Goal: Feedback & Contribution: Submit feedback/report problem

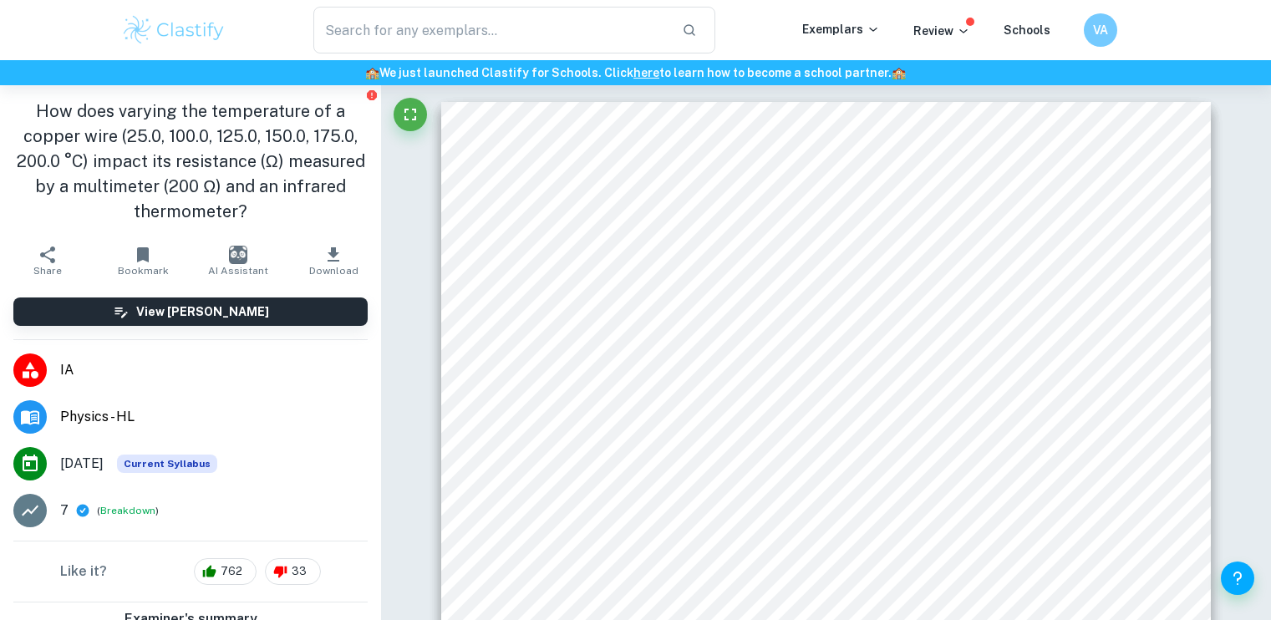
scroll to position [11859, 0]
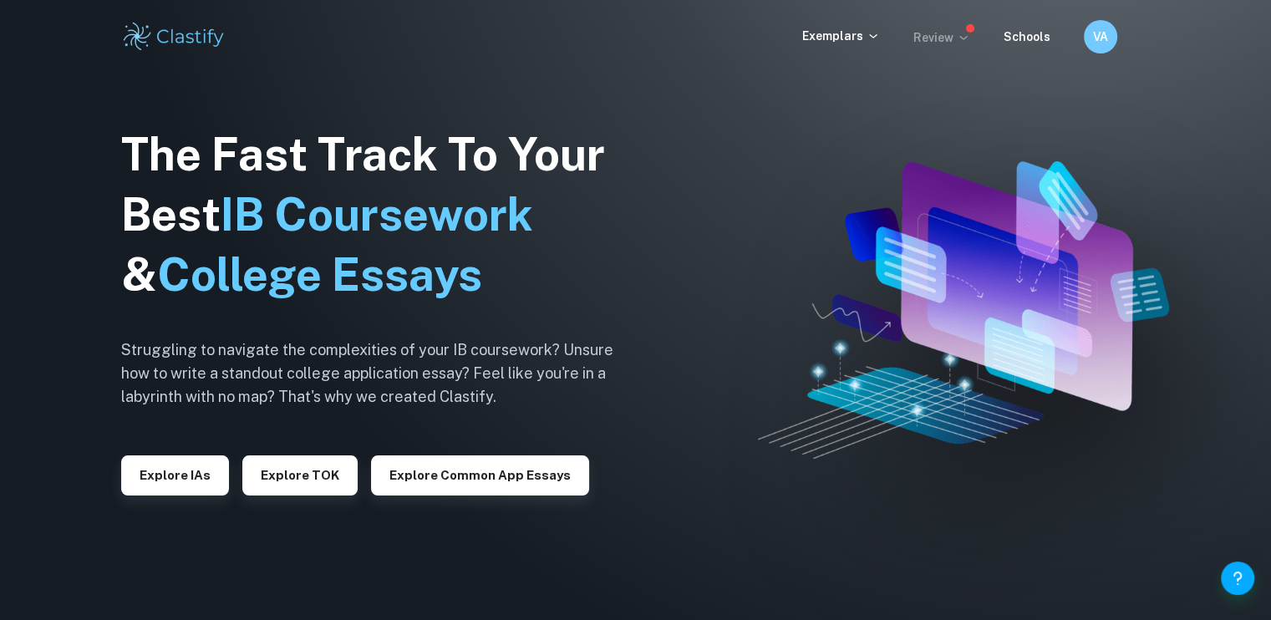
click at [950, 41] on p "Review" at bounding box center [942, 37] width 57 height 18
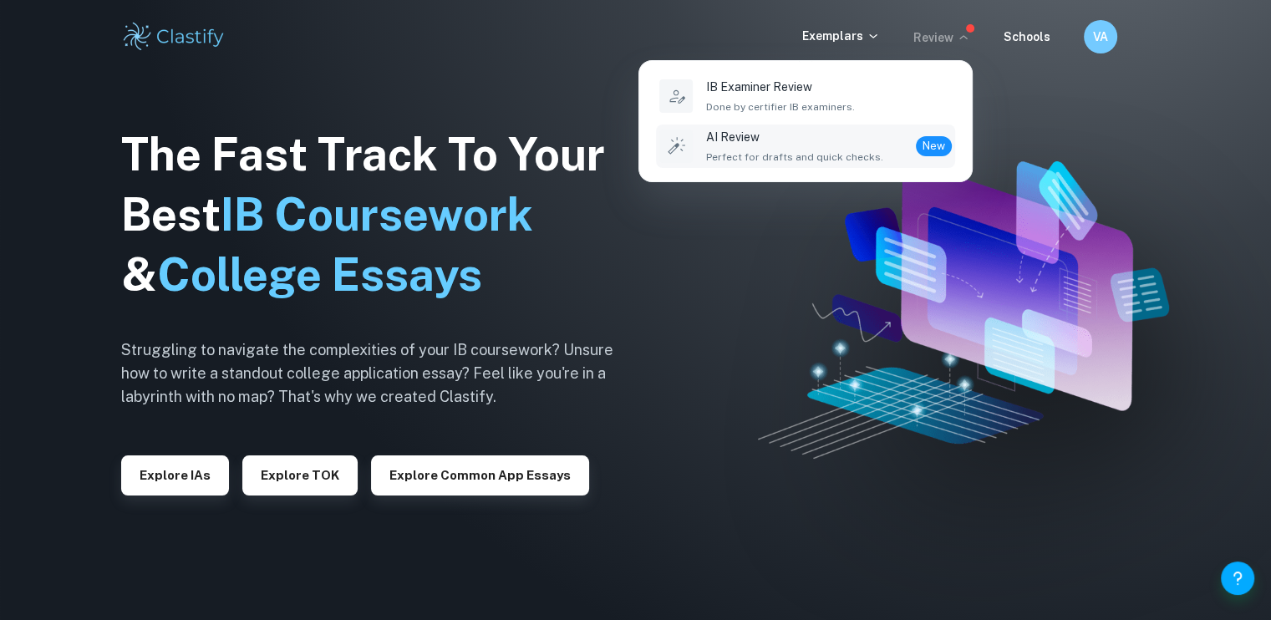
click at [792, 156] on span "Perfect for drafts and quick checks." at bounding box center [794, 157] width 177 height 15
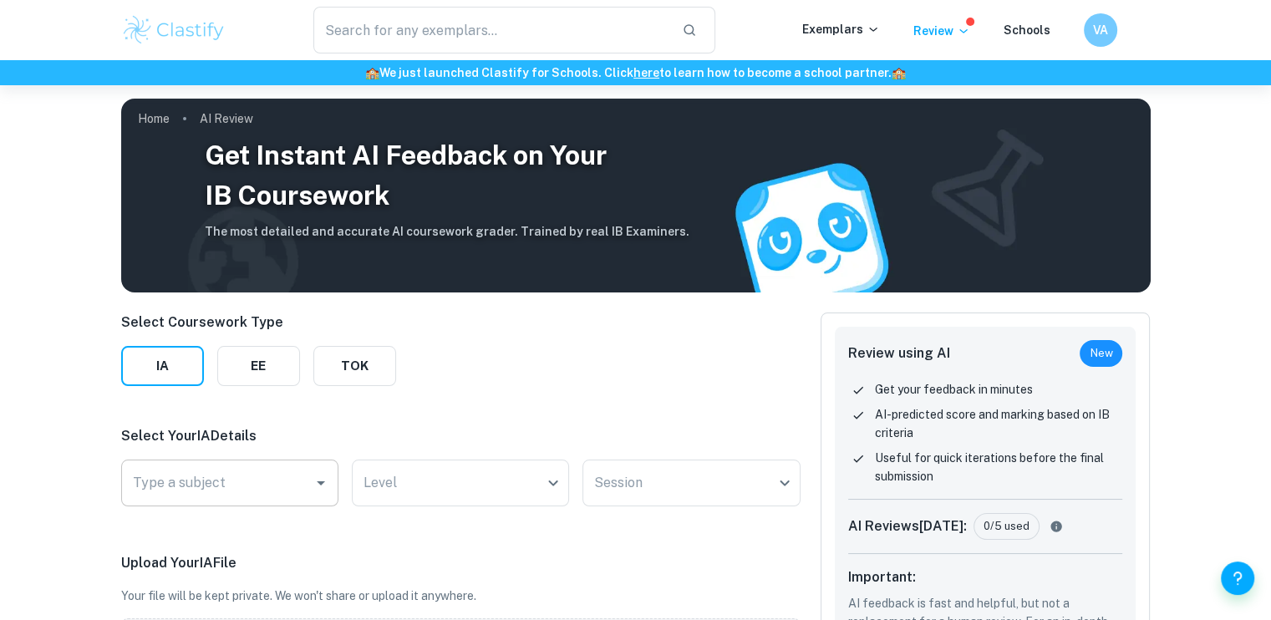
click at [212, 461] on div "Type a subject" at bounding box center [229, 483] width 217 height 47
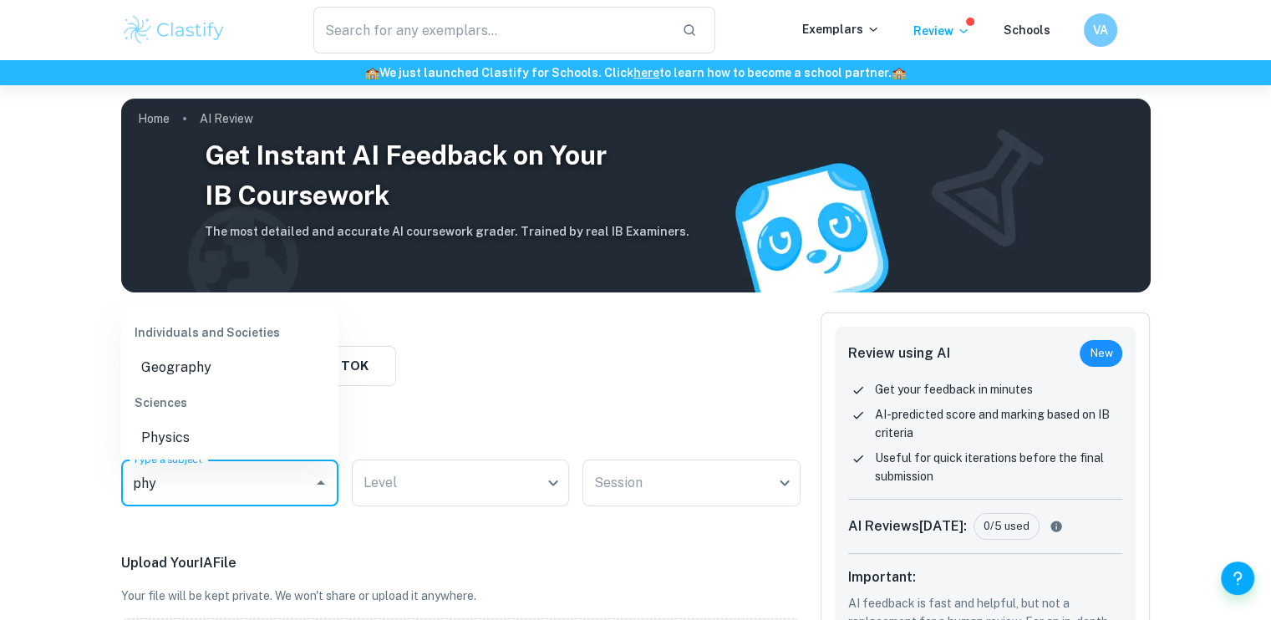
click at [216, 441] on li "Physics" at bounding box center [229, 438] width 217 height 30
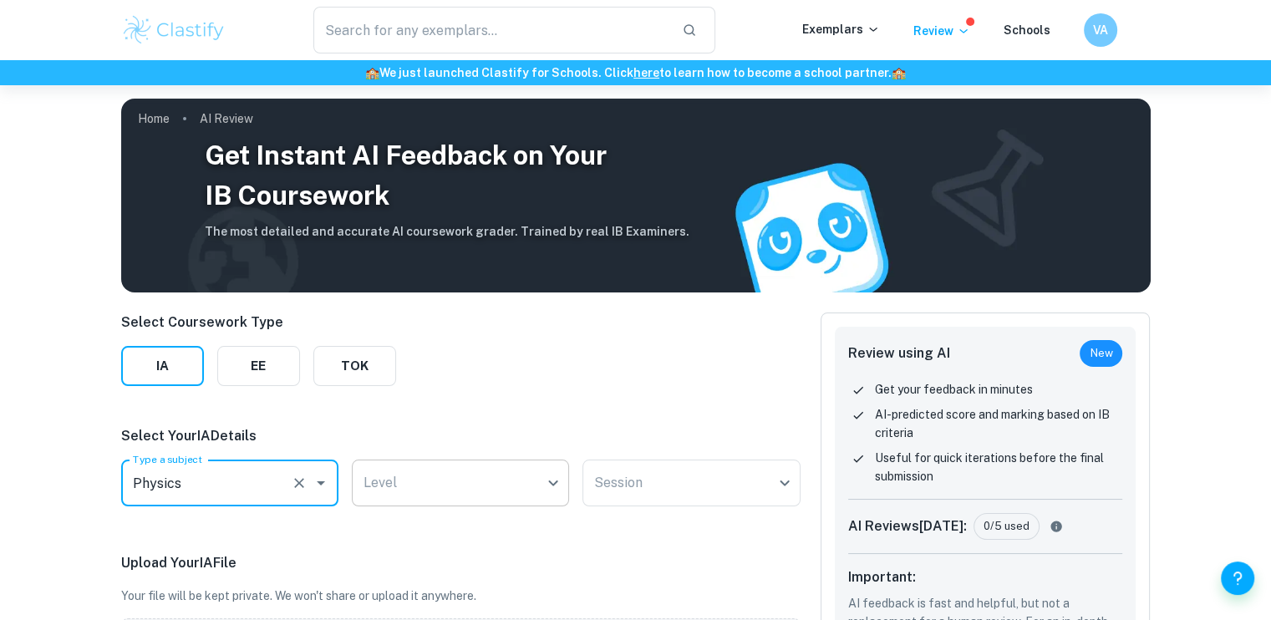
type input "Physics"
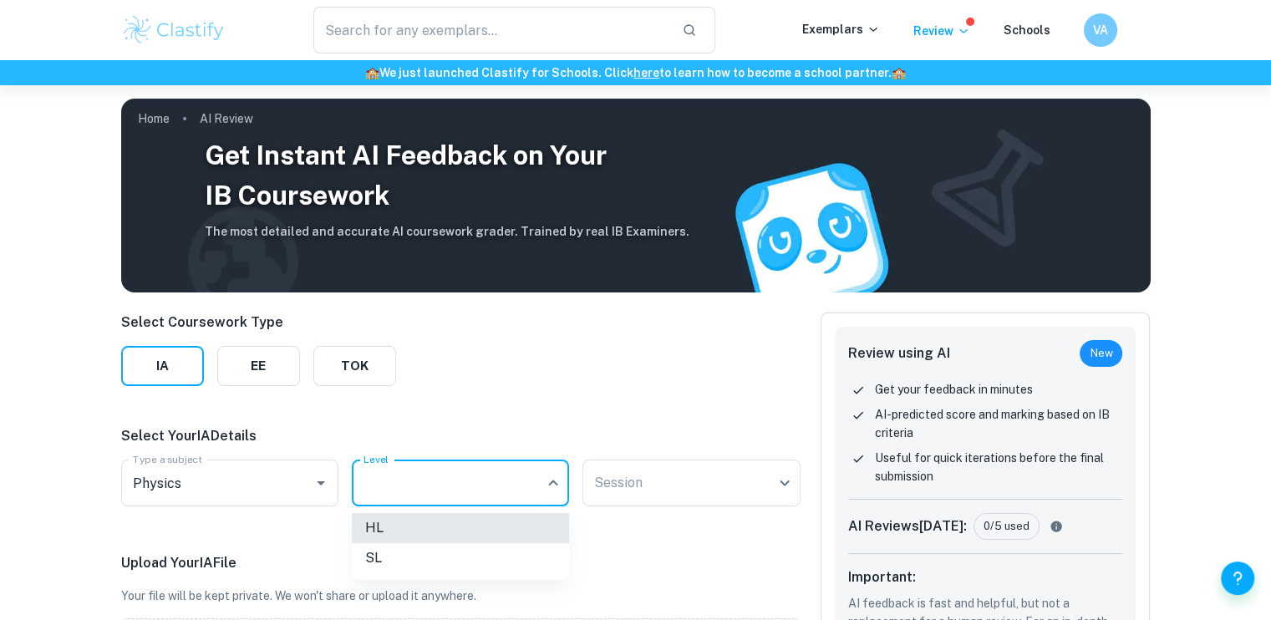
click at [395, 478] on body "We value your privacy We use cookies to enhance your browsing experience, serve…" at bounding box center [635, 395] width 1271 height 620
click at [414, 524] on li "HL" at bounding box center [460, 528] width 217 height 30
type input "HL"
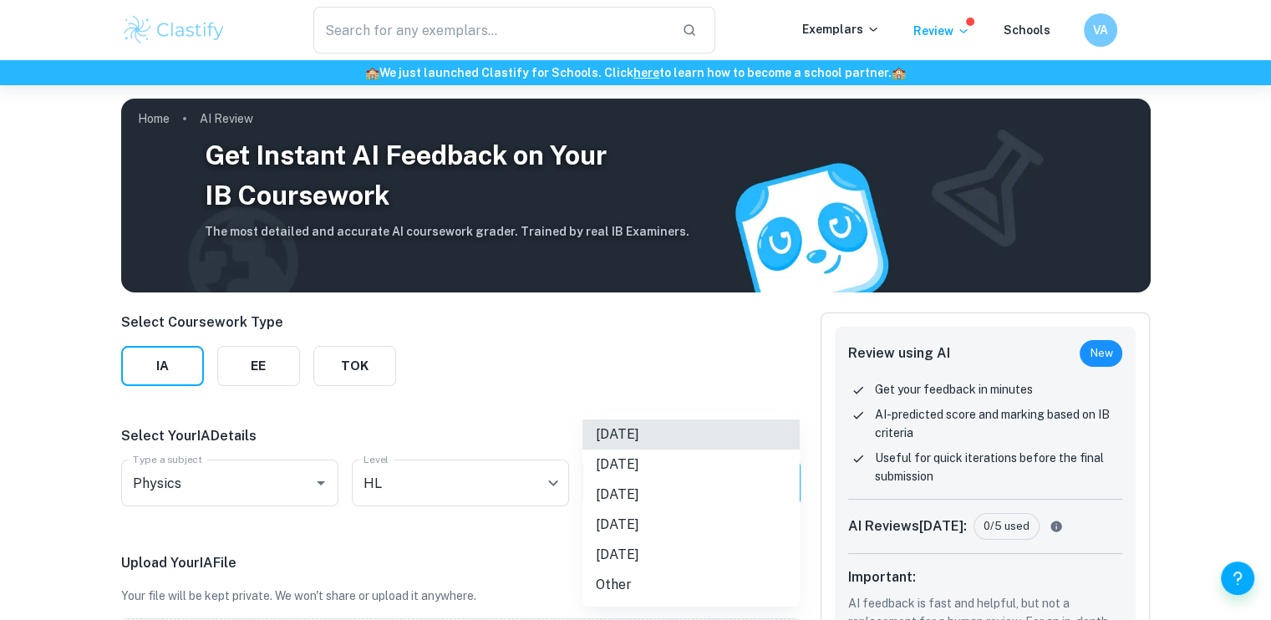
click at [615, 471] on body "We value your privacy We use cookies to enhance your browsing experience, serve…" at bounding box center [635, 395] width 1271 height 620
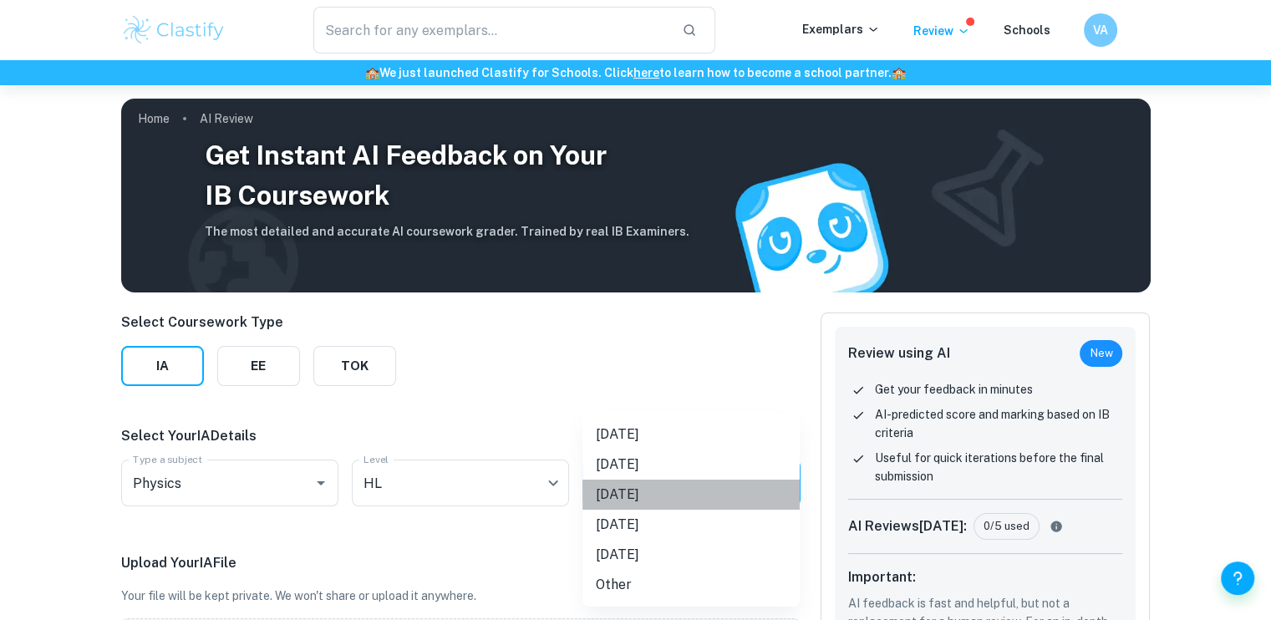
click at [634, 494] on li "[DATE]" at bounding box center [691, 495] width 217 height 30
type input "M26"
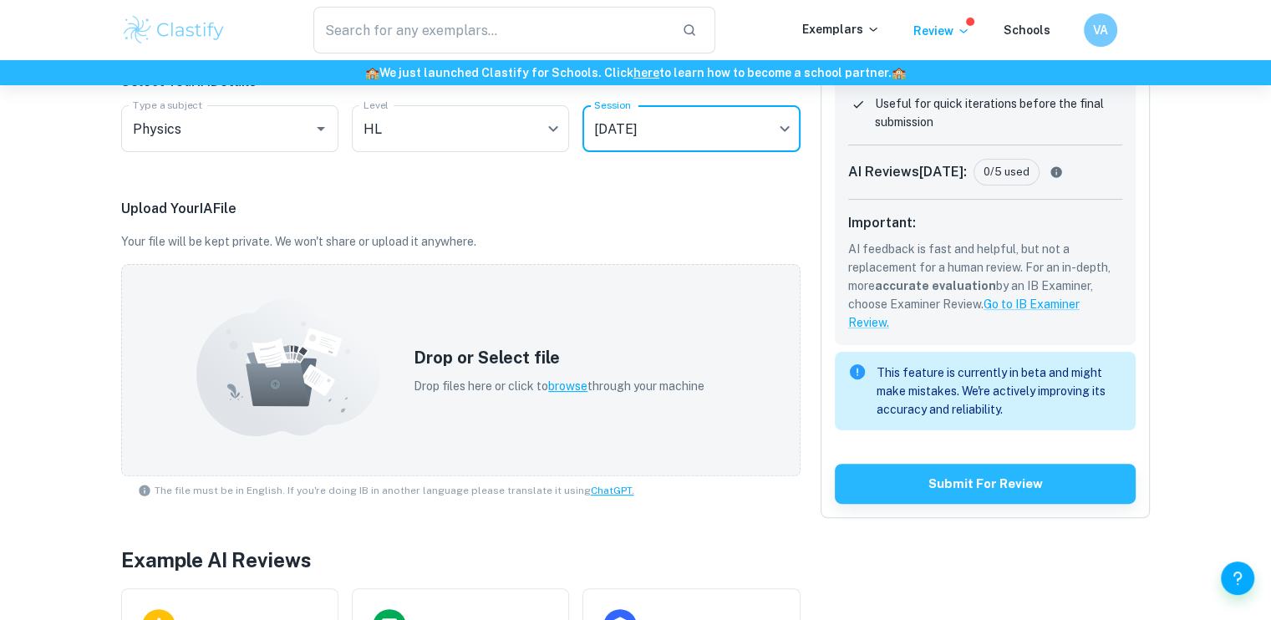
scroll to position [354, 0]
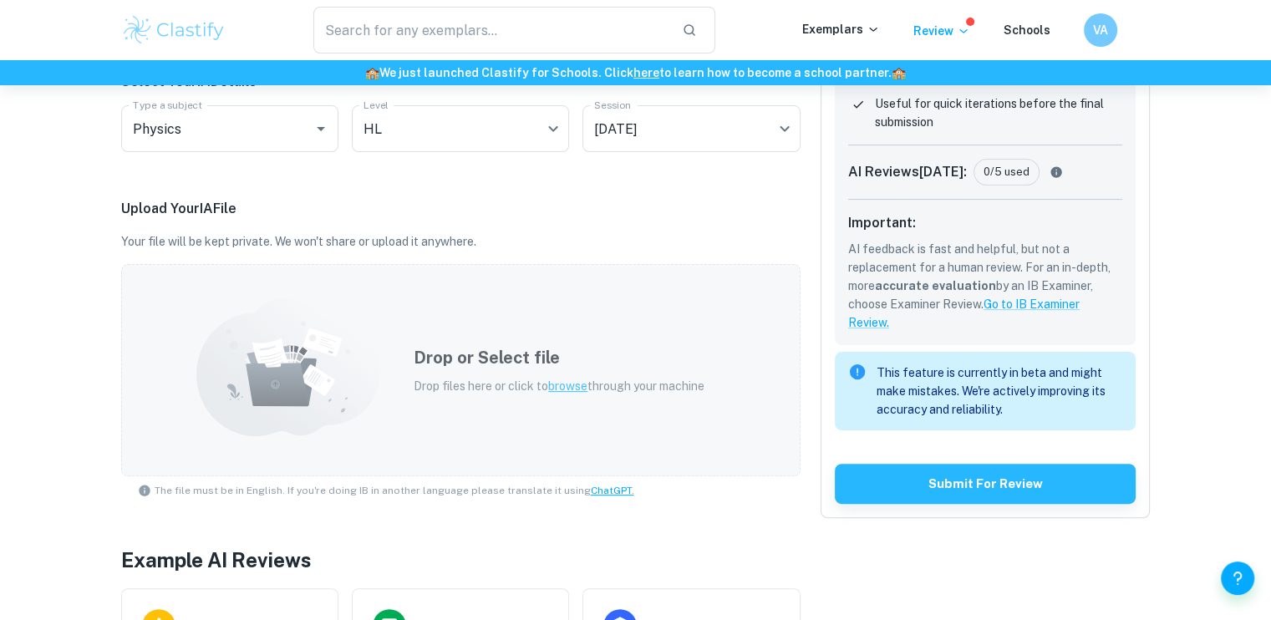
click at [559, 386] on span "browse" at bounding box center [567, 385] width 39 height 13
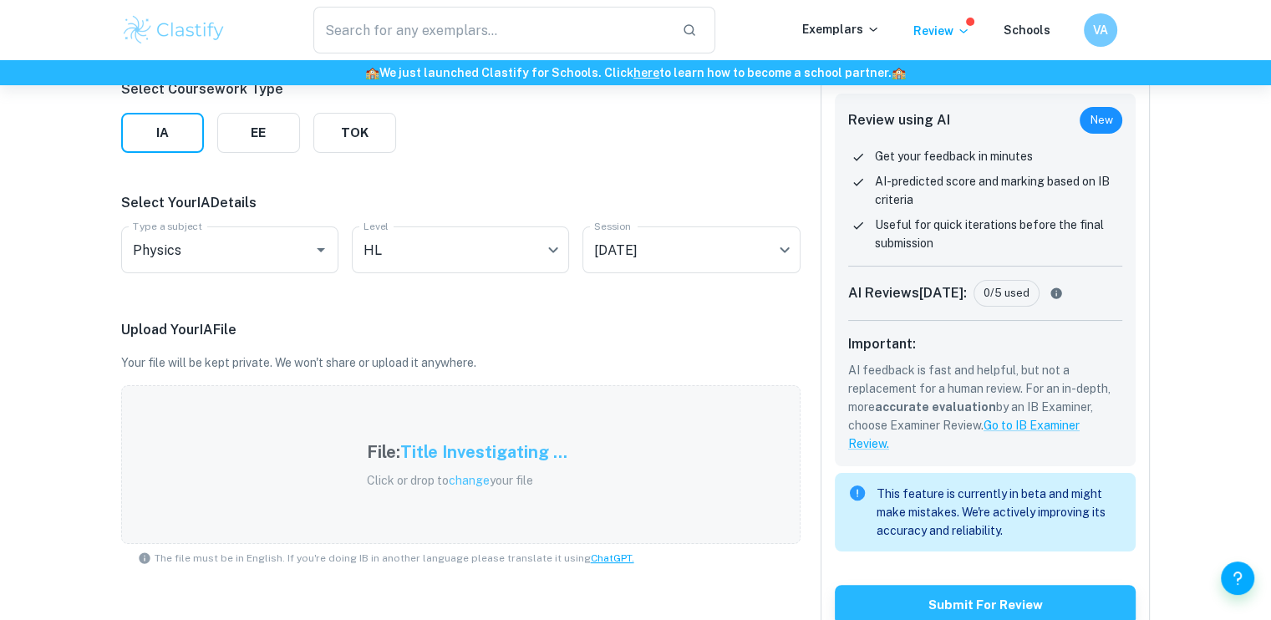
scroll to position [294, 0]
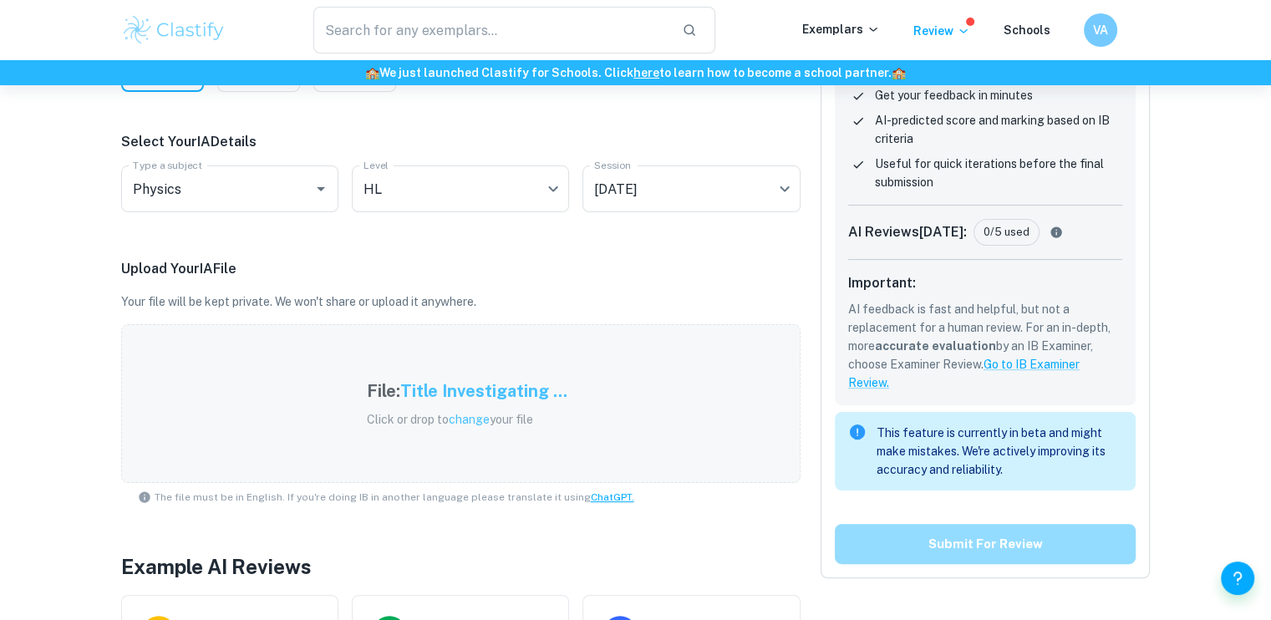
click at [994, 541] on button "Submit for review" at bounding box center [986, 544] width 302 height 40
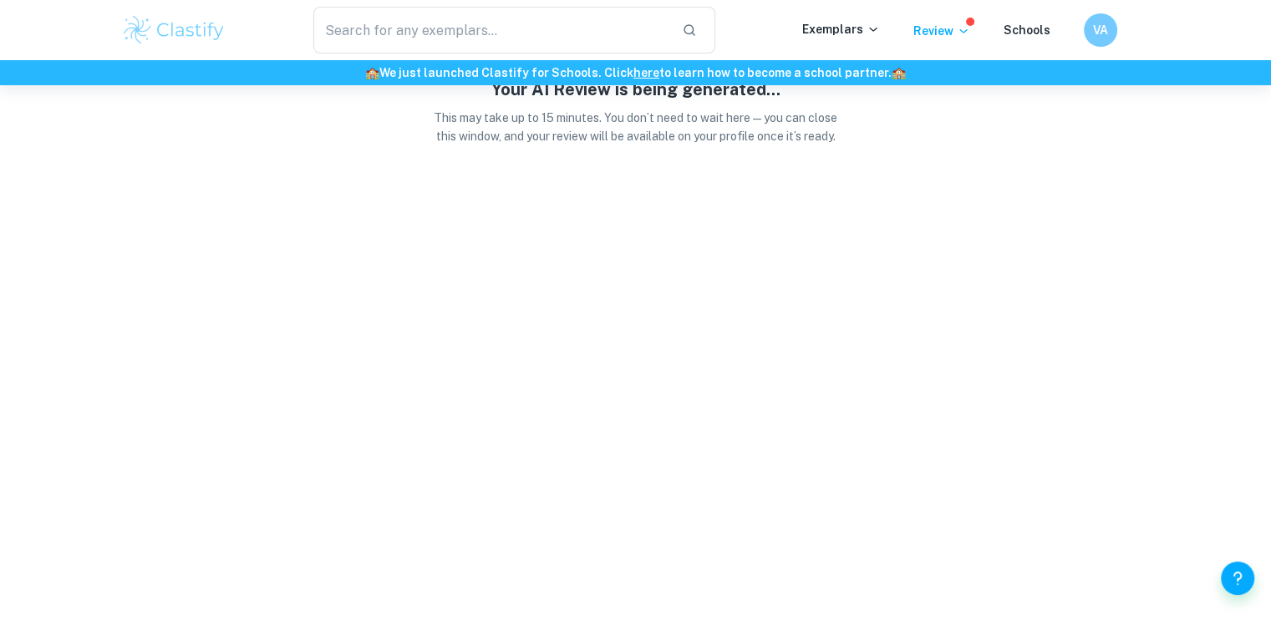
scroll to position [0, 0]
